Goal: Information Seeking & Learning: Learn about a topic

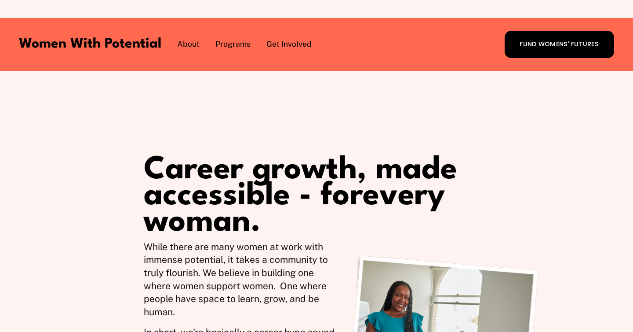
click at [0, 0] on span "1:1 Coaching" at bounding box center [0, 0] width 0 height 0
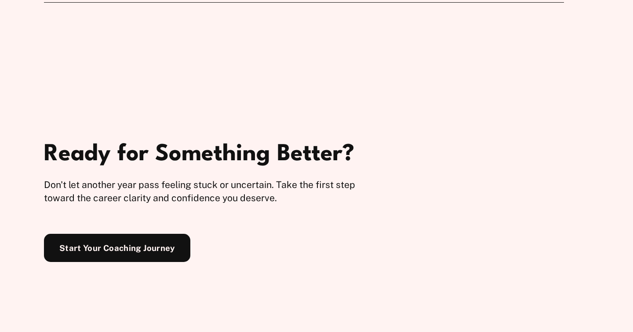
scroll to position [2663, 0]
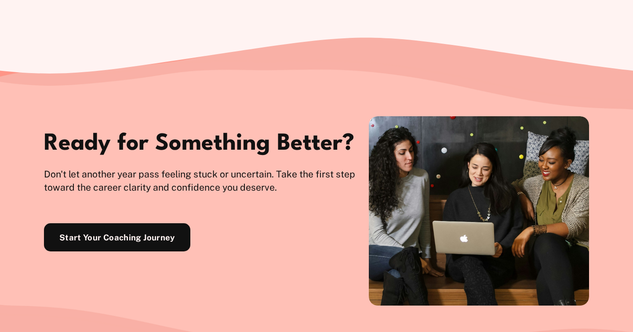
click at [110, 237] on link "Start Your Coaching Journey" at bounding box center [117, 237] width 146 height 28
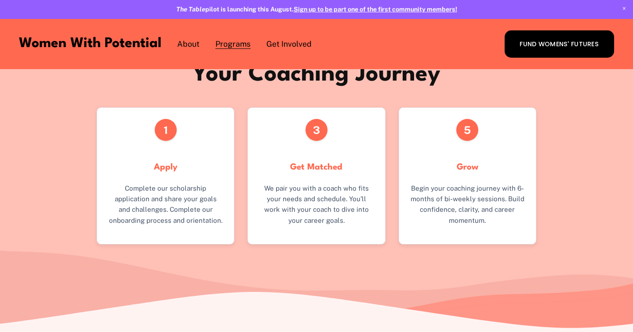
scroll to position [1002, 0]
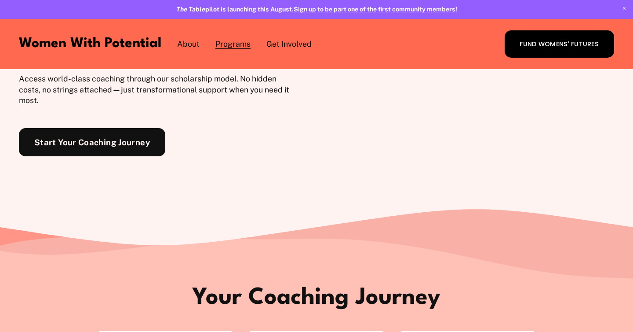
click at [0, 0] on span "The Table" at bounding box center [0, 0] width 0 height 0
